Goal: Transaction & Acquisition: Purchase product/service

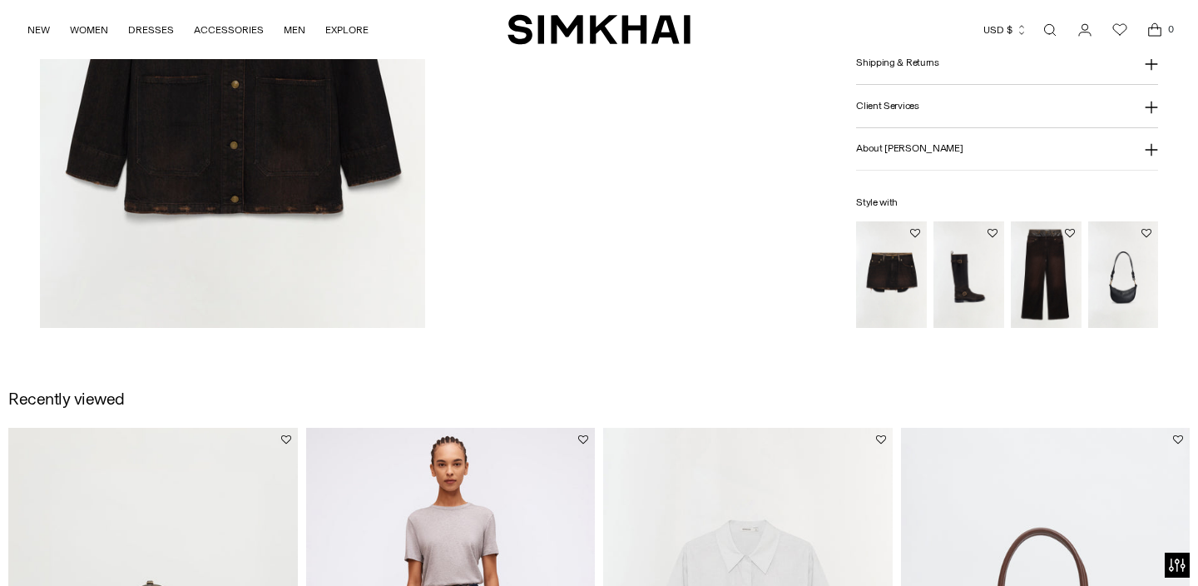
scroll to position [2110, 0]
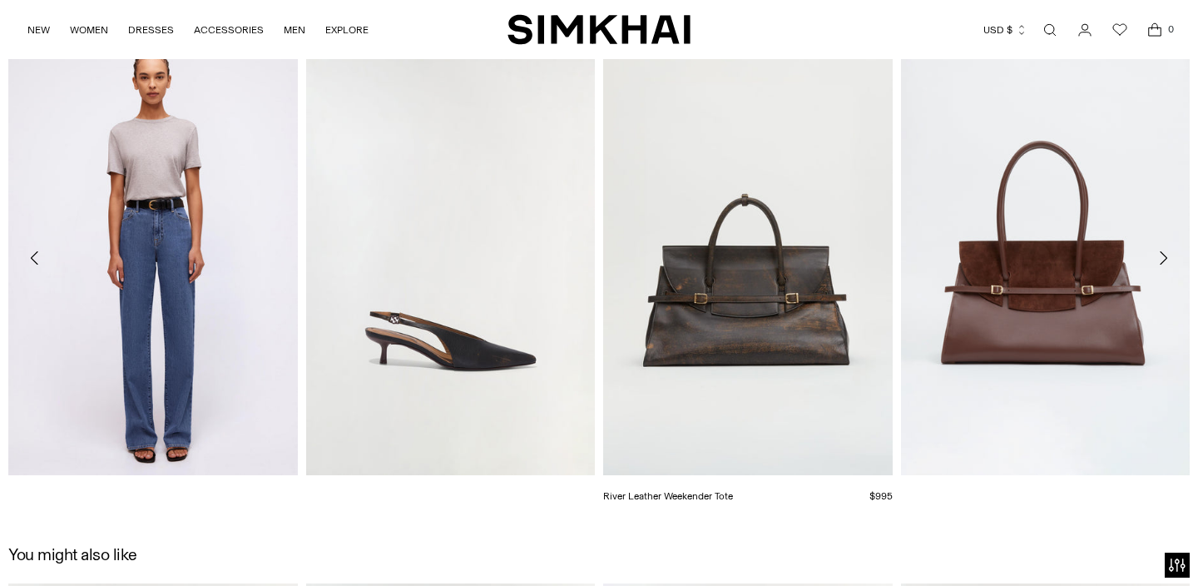
scroll to position [1928, 0]
click at [733, 489] on link "River Leather Weekender Tote" at bounding box center [668, 495] width 130 height 12
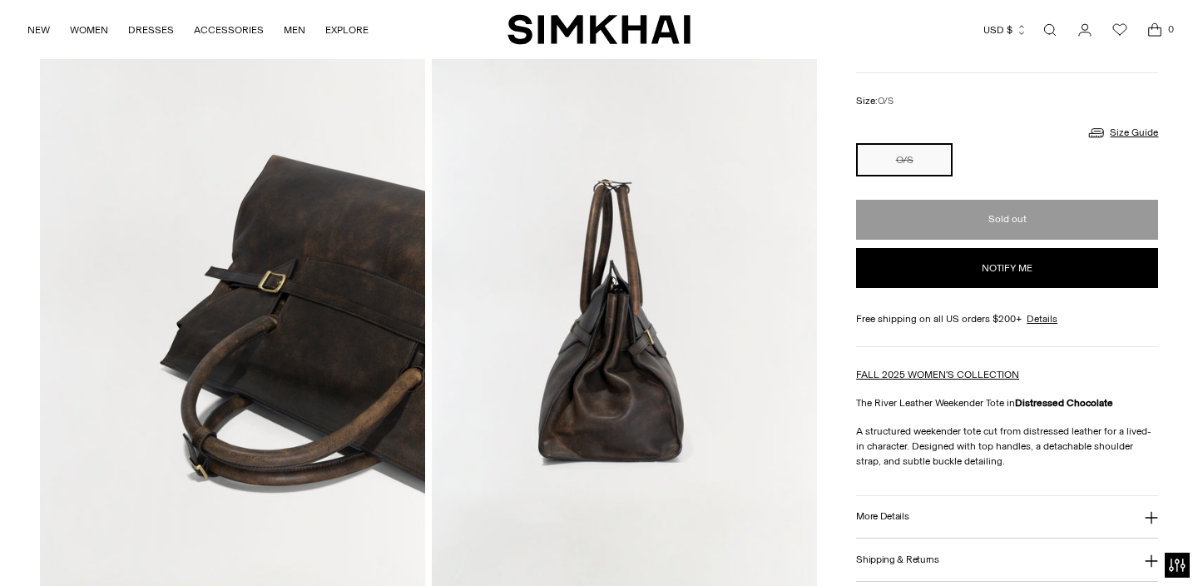
scroll to position [150, 0]
